Goal: Check status: Check status

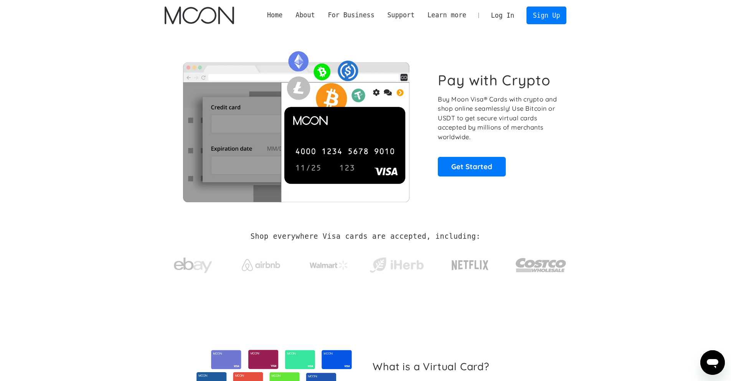
click at [510, 19] on link "Log In" at bounding box center [503, 15] width 36 height 17
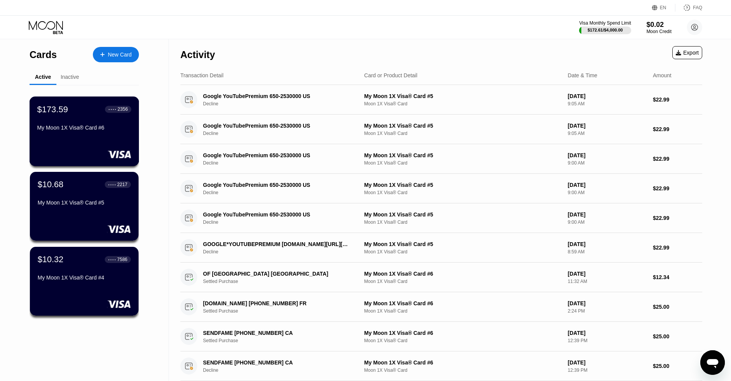
click at [94, 134] on div "My Moon 1X Visa® Card #6" at bounding box center [84, 128] width 94 height 9
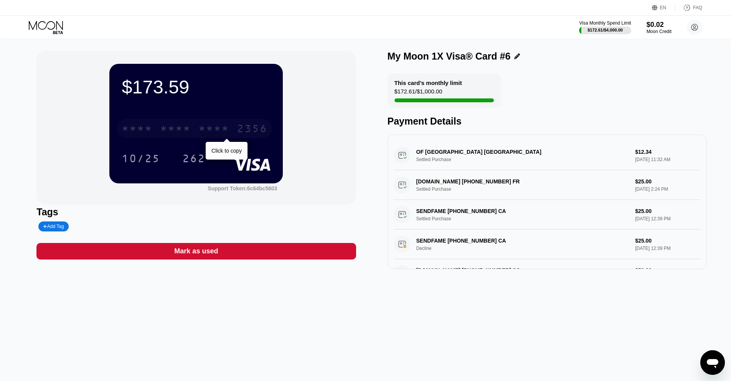
click at [222, 130] on div "* * * *" at bounding box center [214, 129] width 31 height 12
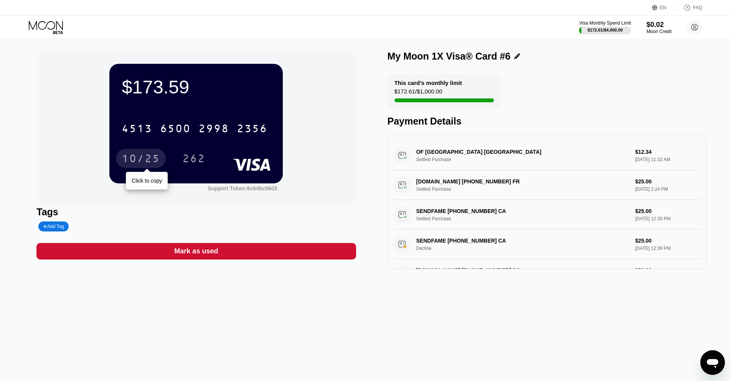
click at [137, 160] on div "10/25" at bounding box center [141, 159] width 38 height 12
